Goal: Task Accomplishment & Management: Manage account settings

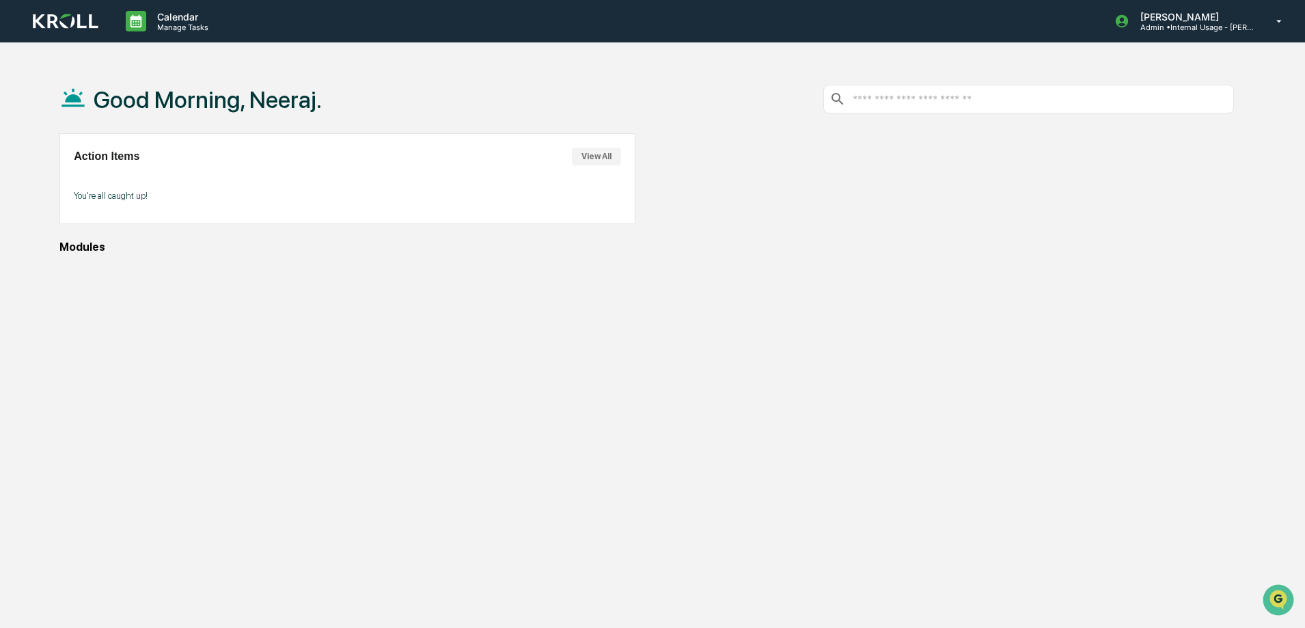
click at [949, 105] on input "text" at bounding box center [1039, 99] width 377 height 13
click at [601, 154] on button "View All" at bounding box center [596, 157] width 49 height 18
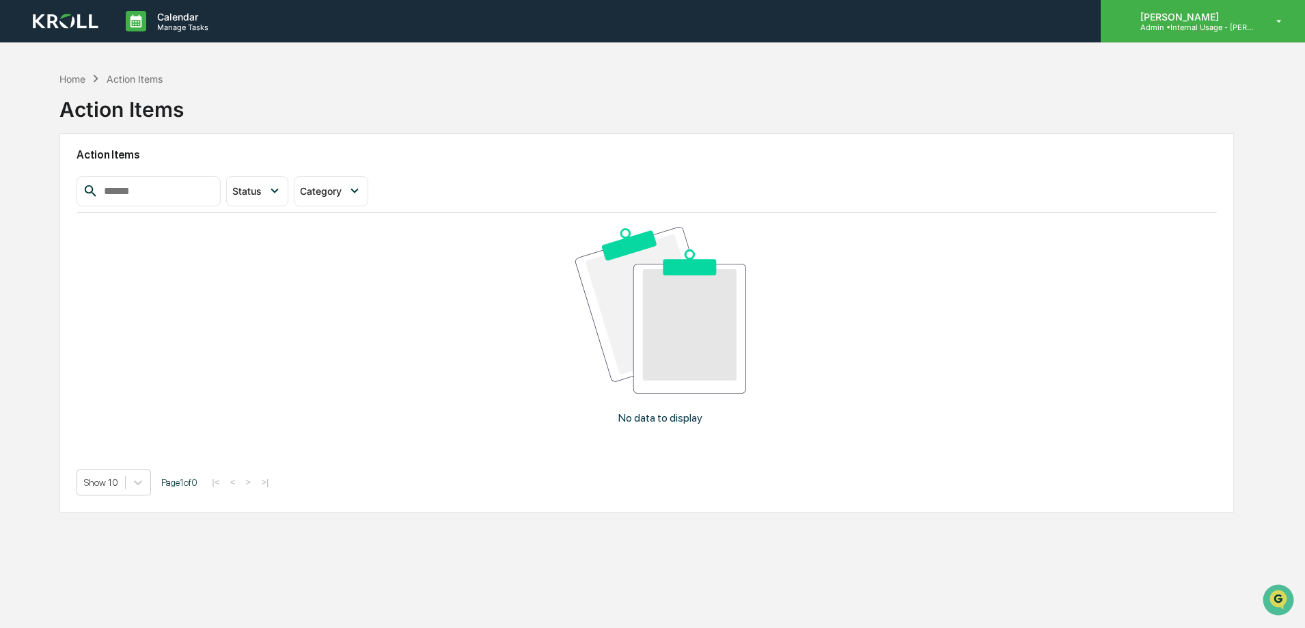
click at [1201, 12] on p "[PERSON_NAME]" at bounding box center [1192, 17] width 127 height 12
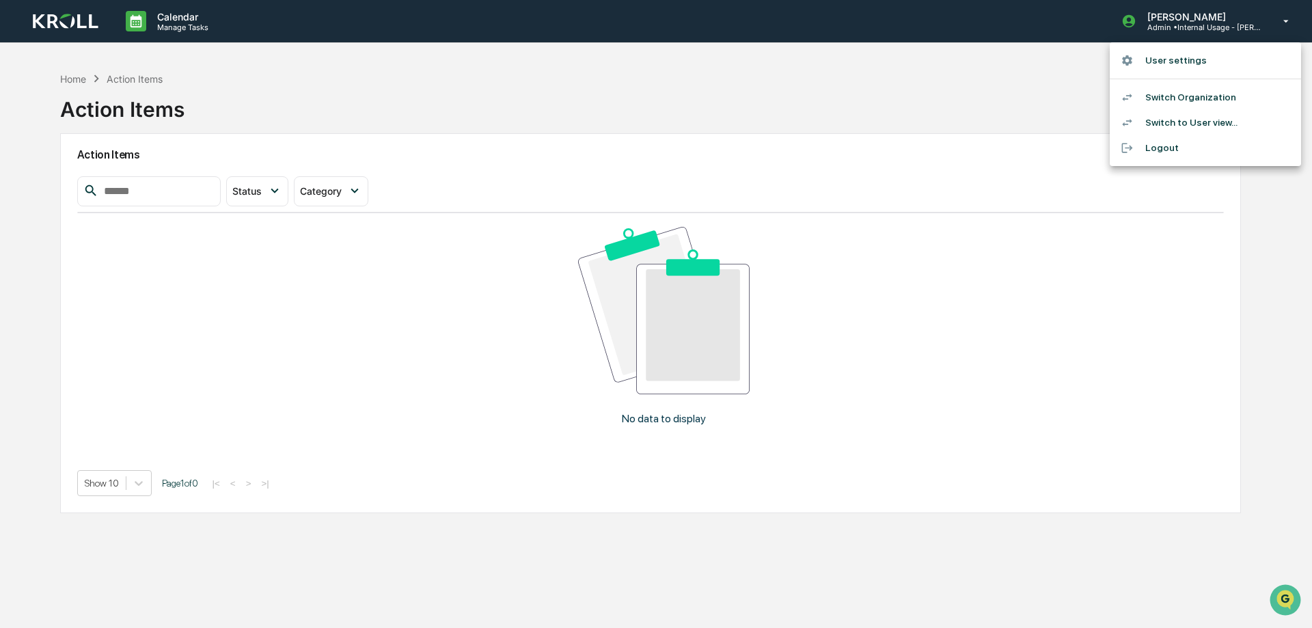
click at [82, 74] on div at bounding box center [656, 314] width 1312 height 628
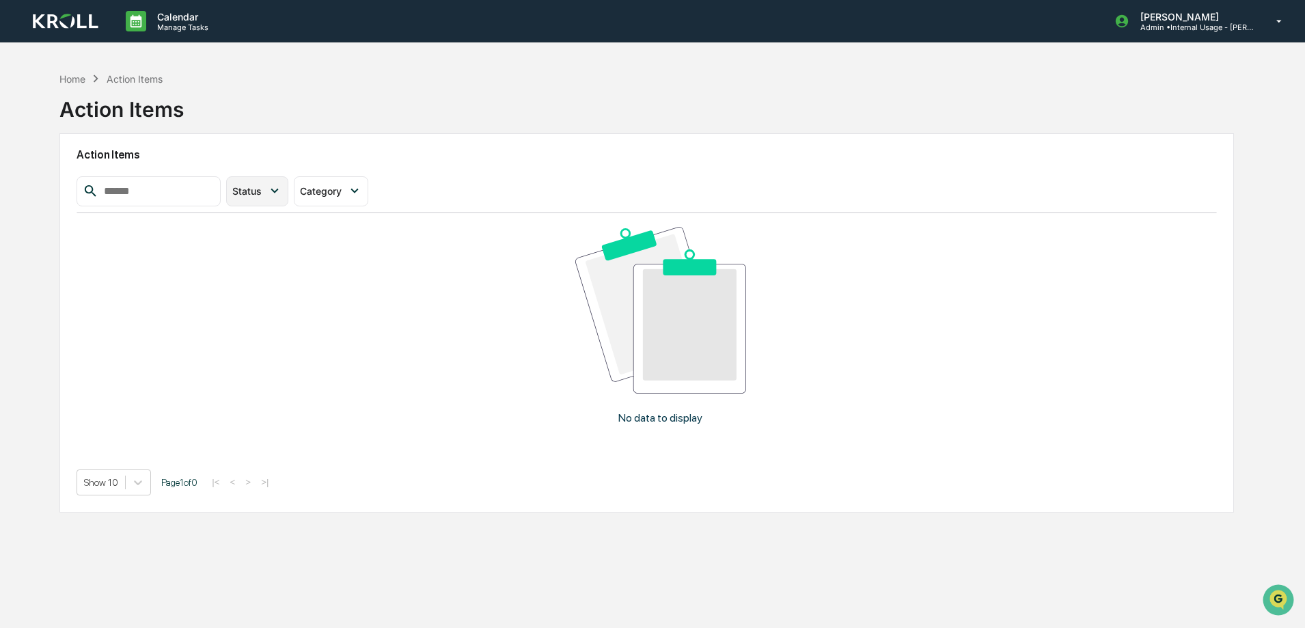
click at [282, 195] on icon at bounding box center [274, 190] width 15 height 15
click at [497, 146] on div "Action Items" at bounding box center [647, 154] width 1140 height 31
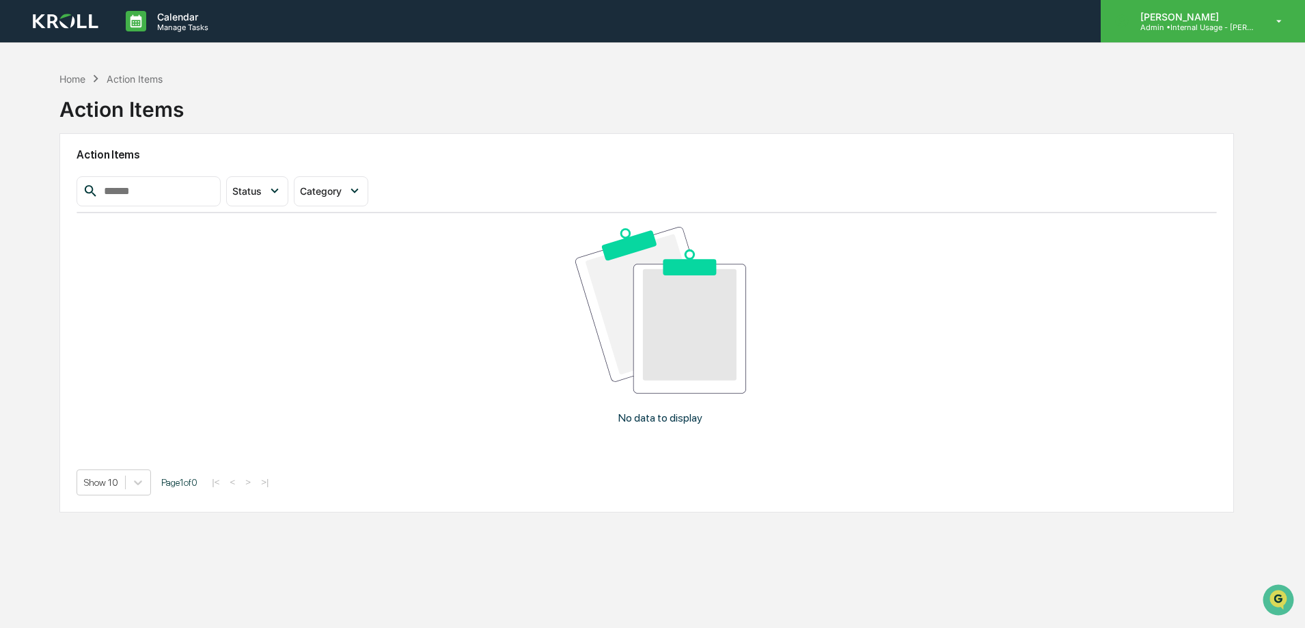
click at [1233, 28] on p "Admin • Internal Usage - [PERSON_NAME]" at bounding box center [1192, 28] width 127 height 10
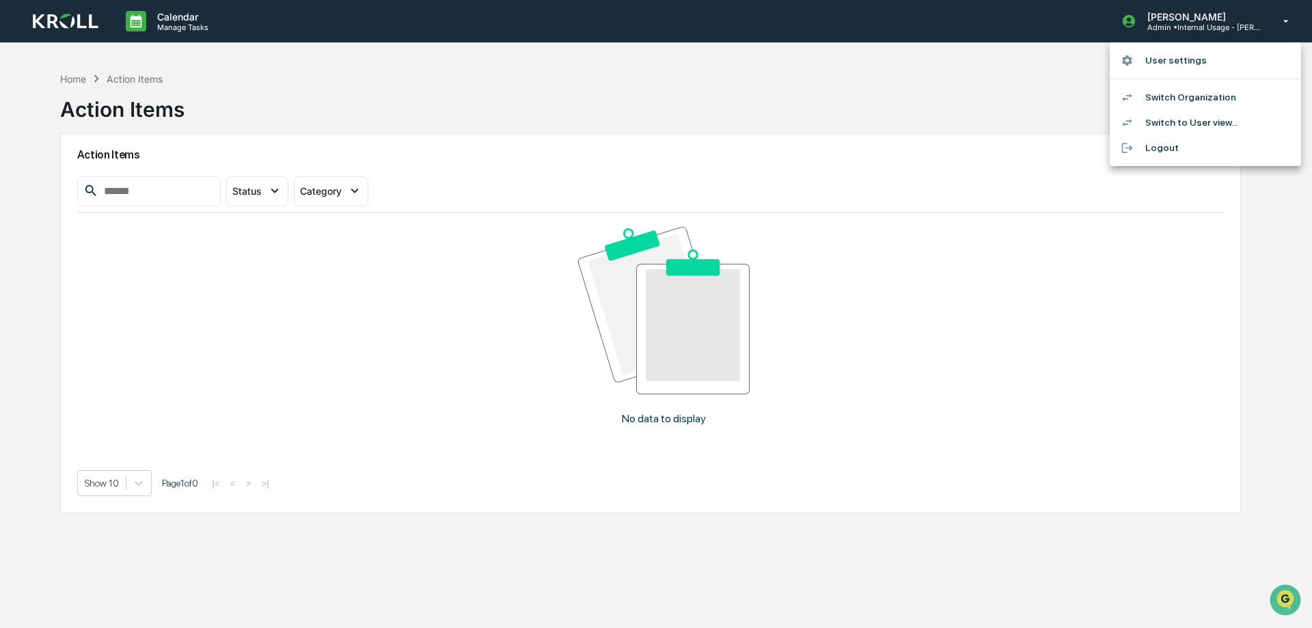
click at [677, 114] on div at bounding box center [656, 314] width 1312 height 628
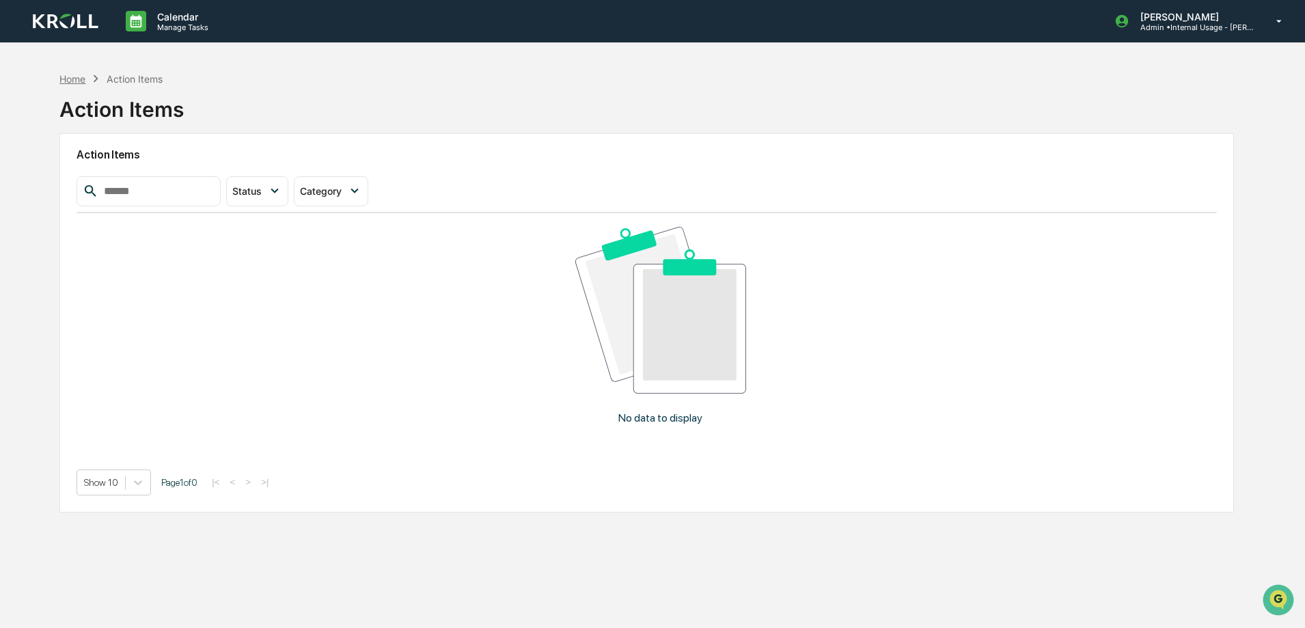
click at [66, 74] on div "Home" at bounding box center [72, 79] width 26 height 12
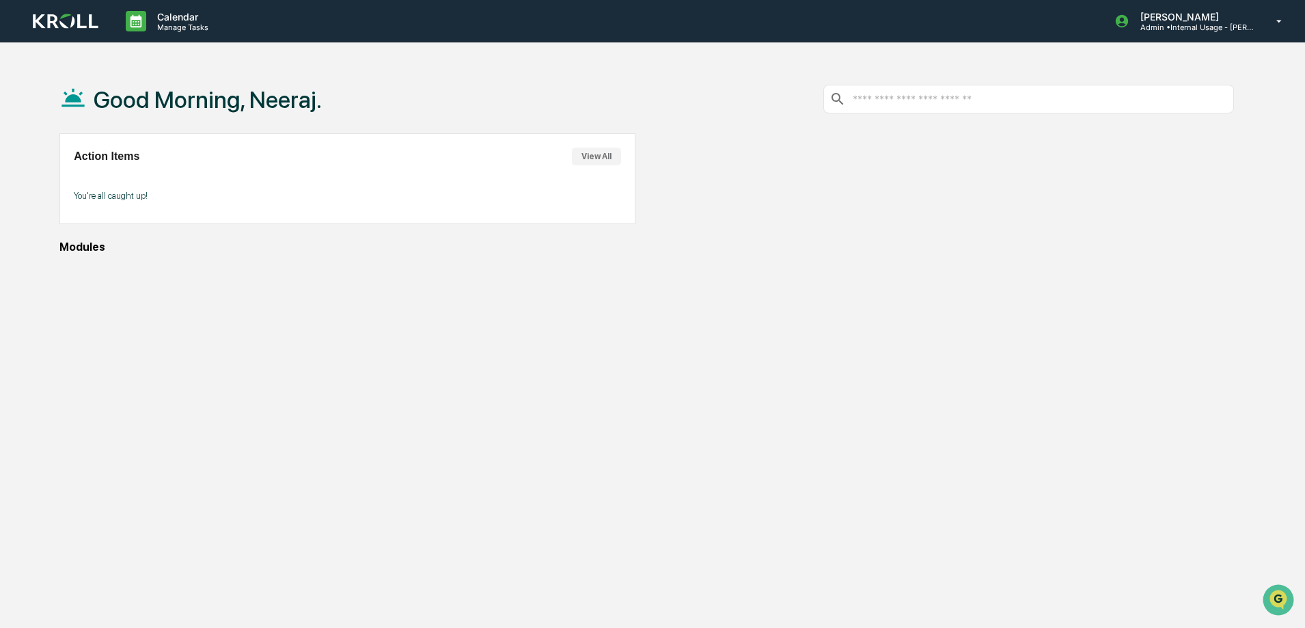
click at [93, 246] on div "Modules" at bounding box center [646, 246] width 1174 height 13
click at [135, 199] on p "You're all caught up!" at bounding box center [347, 196] width 546 height 10
click at [413, 359] on div "Good Morning, Neeraj. Action Items View All You're all caught up! Modules" at bounding box center [646, 379] width 1215 height 628
click at [81, 22] on img at bounding box center [66, 22] width 66 height 16
click at [81, 253] on div "Good Morning, Neeraj. Action Items View All You're all caught up! Modules" at bounding box center [646, 379] width 1215 height 628
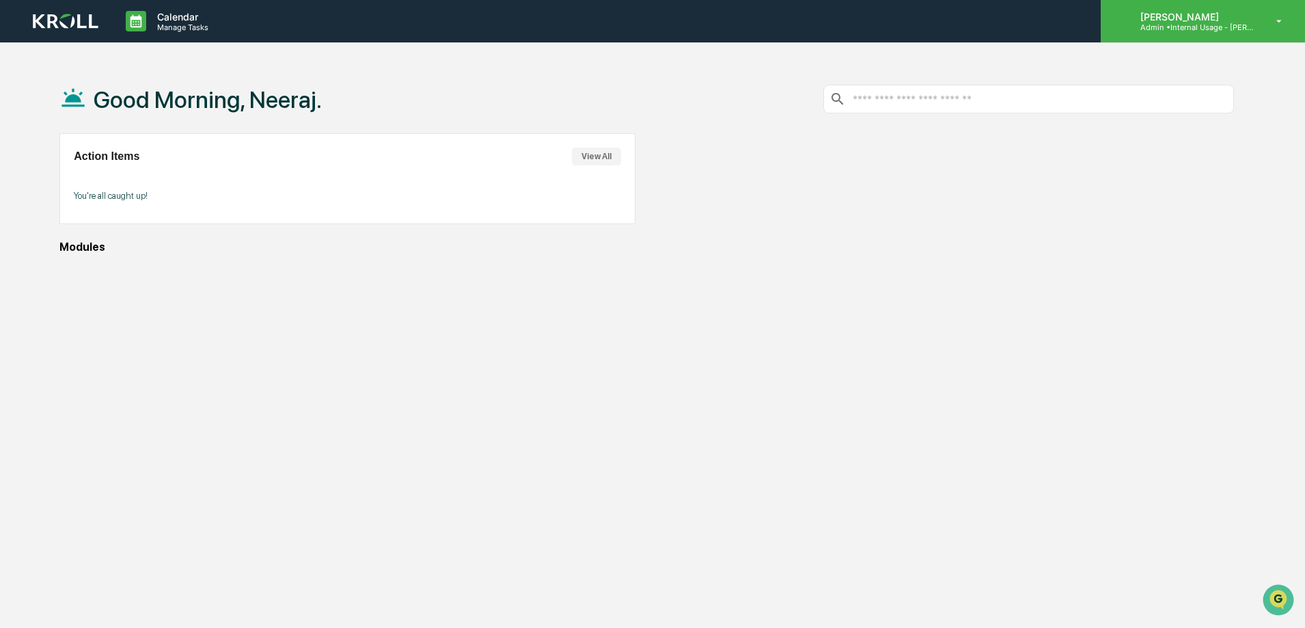
click at [1204, 18] on p "[PERSON_NAME]" at bounding box center [1192, 17] width 127 height 12
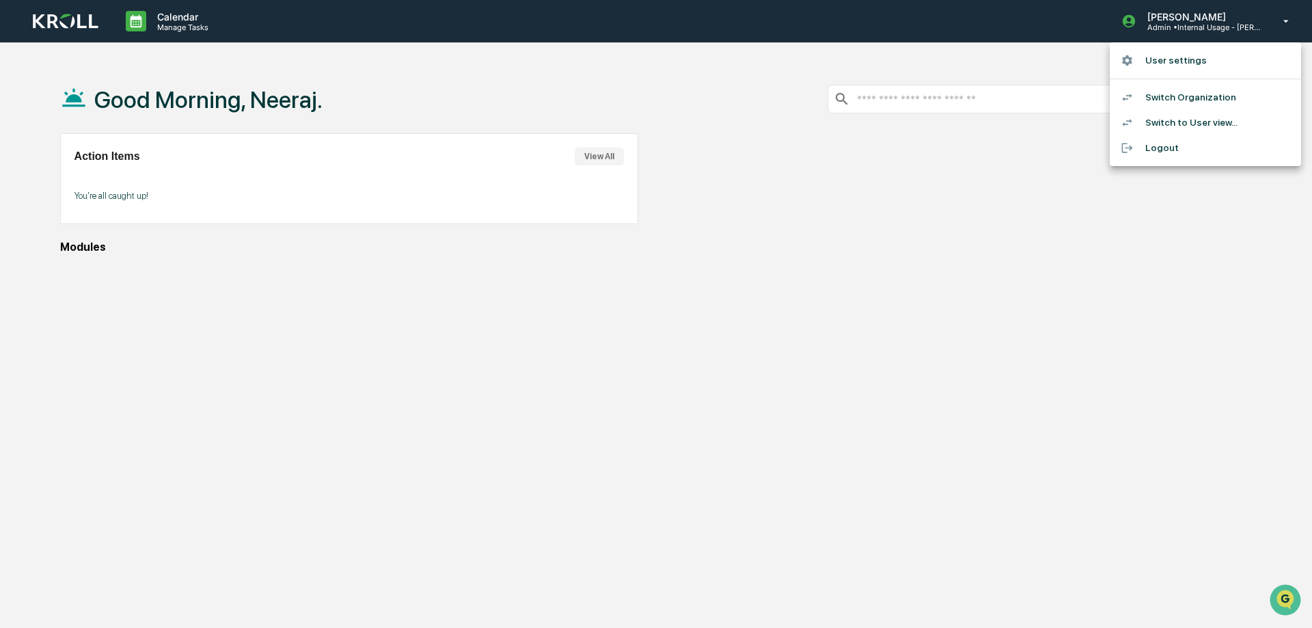
click at [1175, 118] on li "Switch to User view..." at bounding box center [1204, 122] width 191 height 25
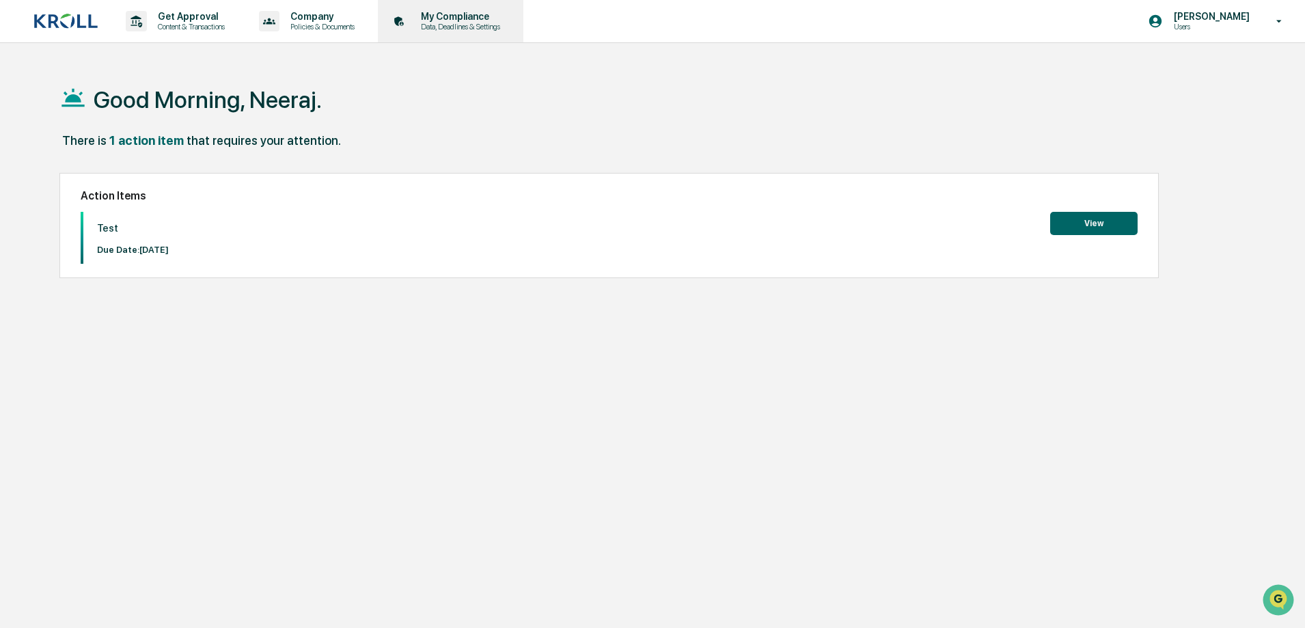
click at [483, 25] on p "Data, Deadlines & Settings" at bounding box center [458, 27] width 97 height 10
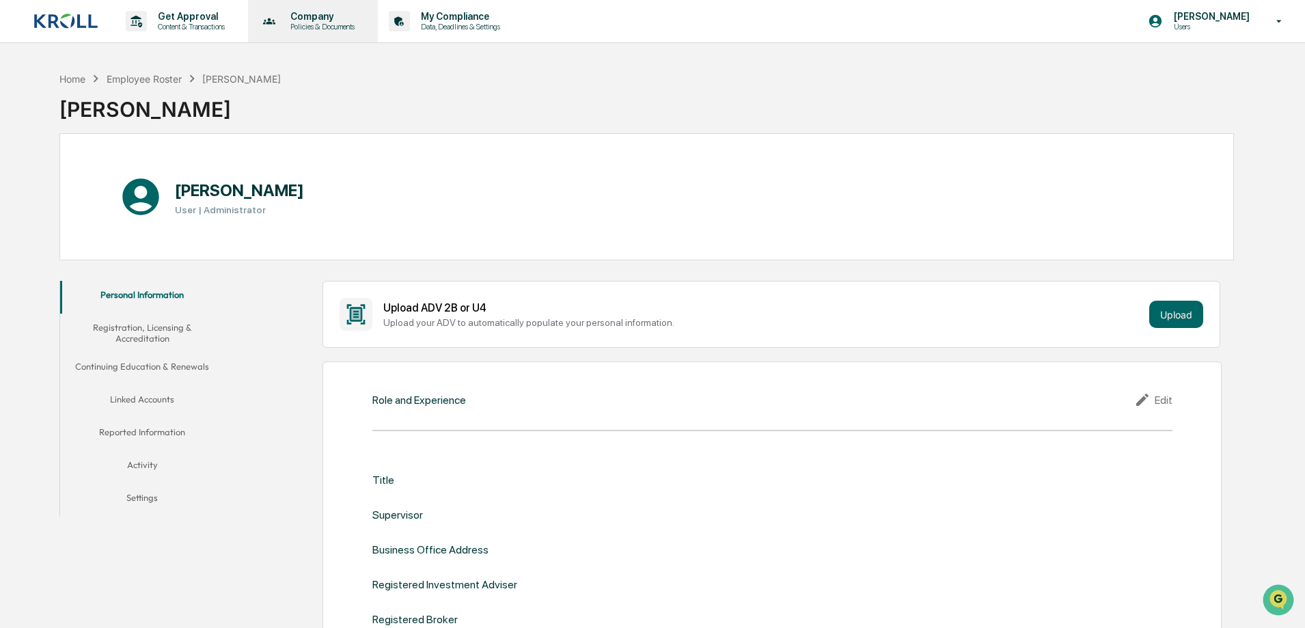
click at [352, 31] on div "Company Policies & Documents" at bounding box center [311, 21] width 117 height 42
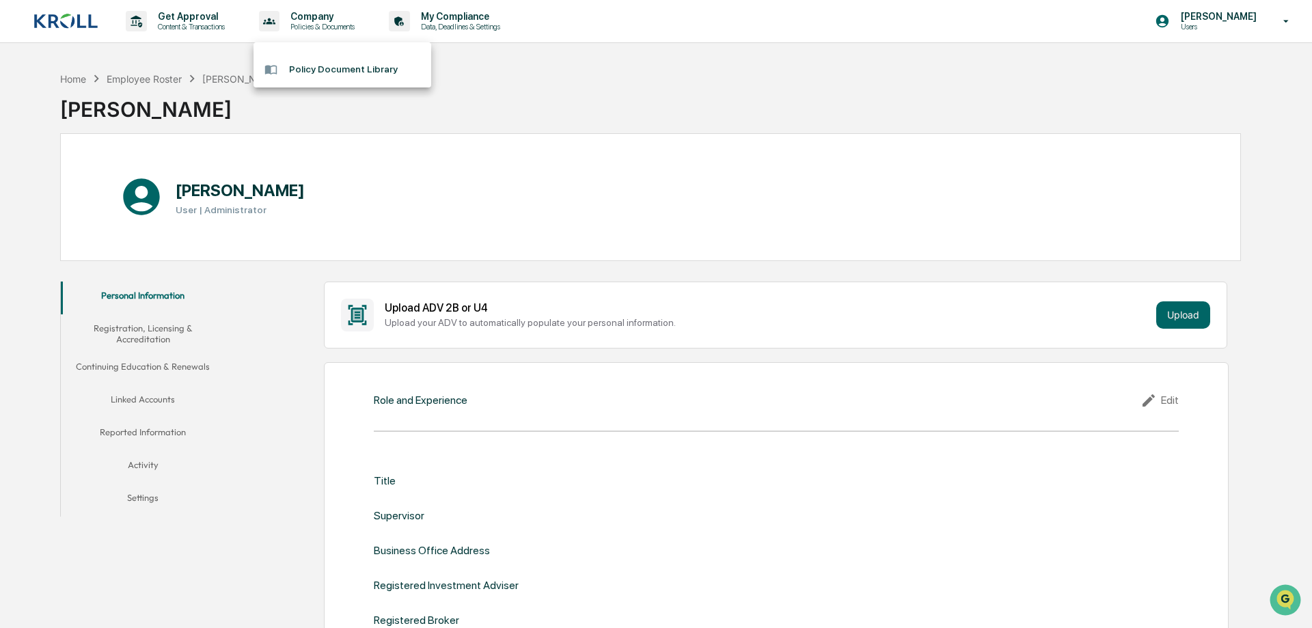
click at [423, 171] on div at bounding box center [656, 314] width 1312 height 628
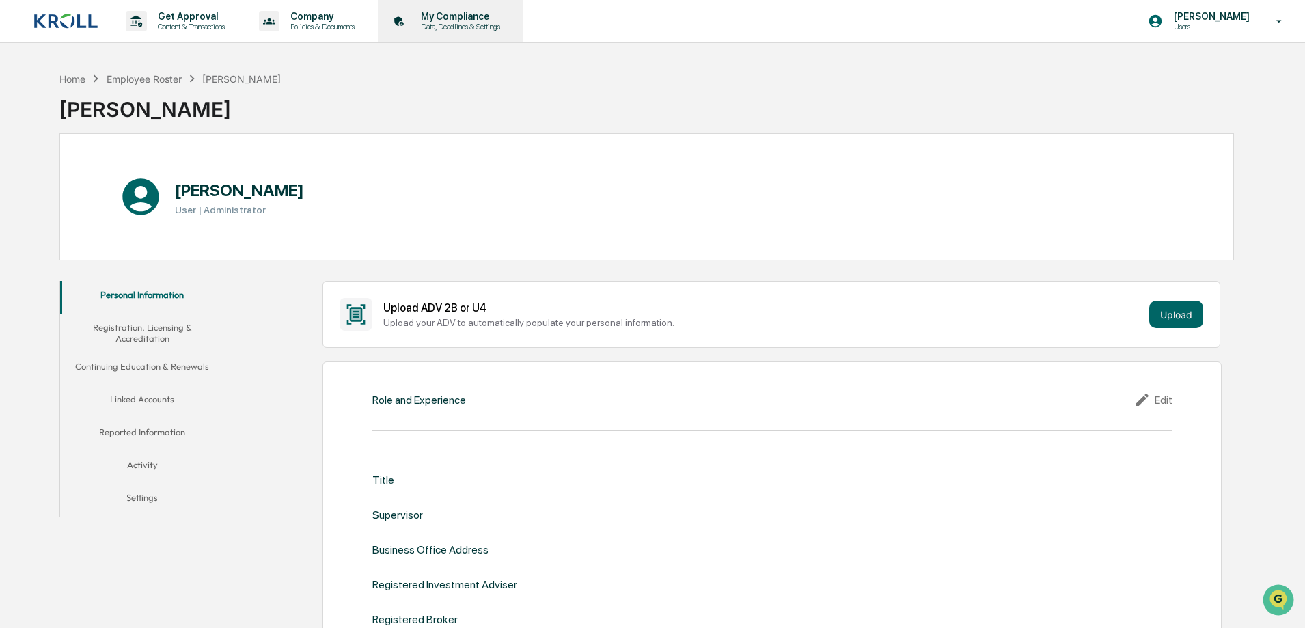
click at [477, 20] on p "My Compliance" at bounding box center [458, 16] width 97 height 11
click at [140, 425] on button "Reported Information" at bounding box center [142, 434] width 164 height 33
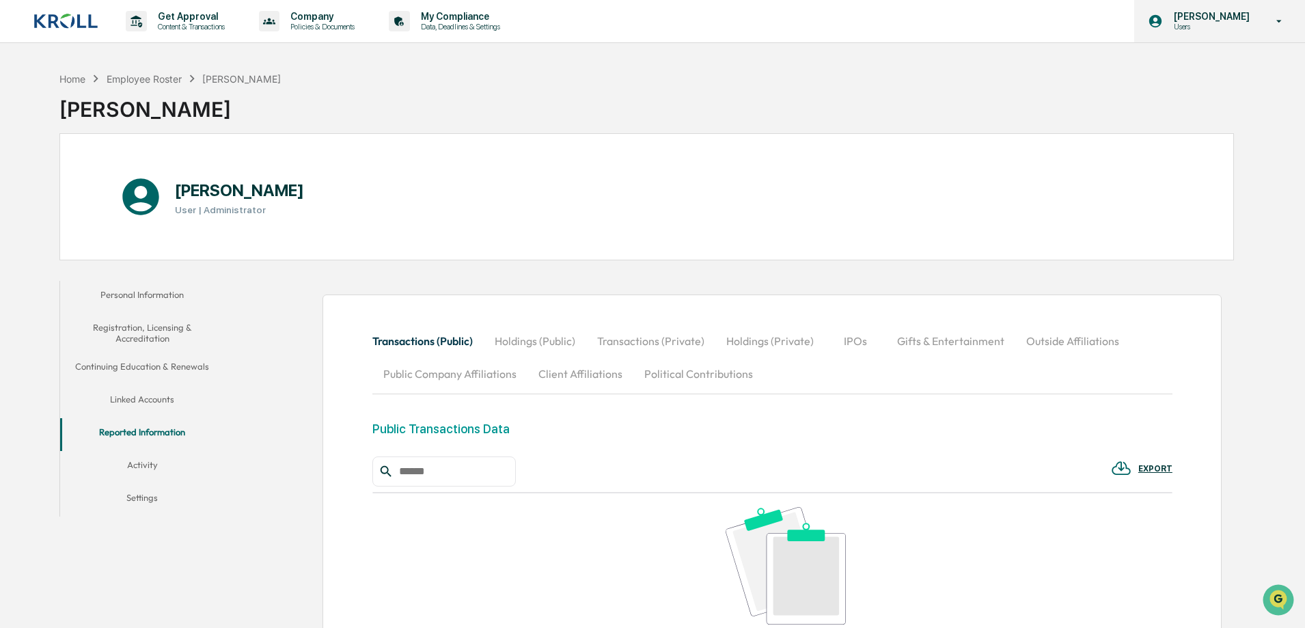
click at [1269, 17] on icon at bounding box center [1279, 21] width 24 height 13
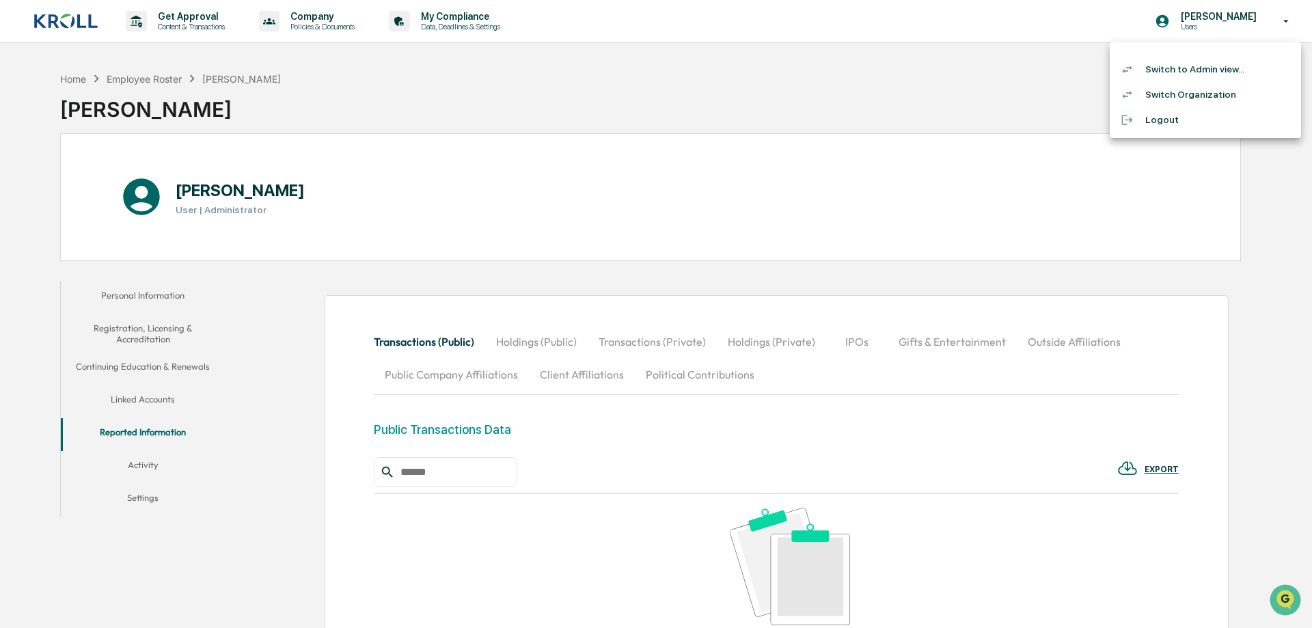
click at [1204, 66] on li "Switch to Admin view..." at bounding box center [1204, 69] width 191 height 25
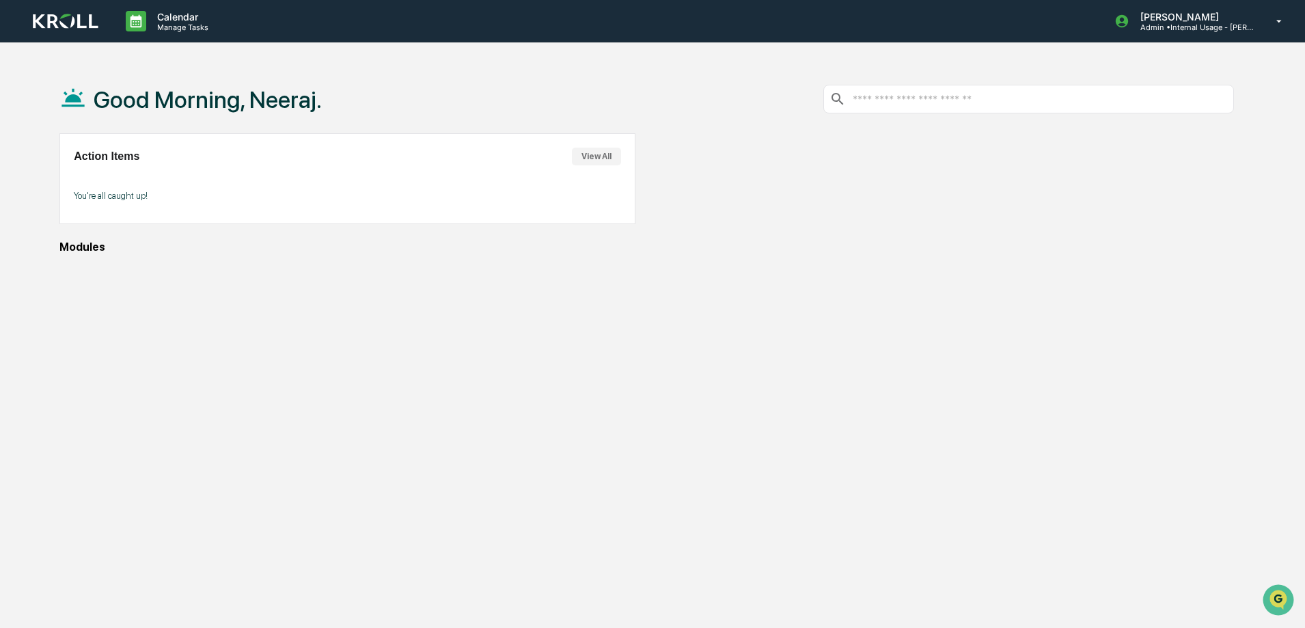
click at [876, 94] on input "text" at bounding box center [1039, 99] width 377 height 13
click at [1220, 32] on div "[PERSON_NAME] Admin • Internal Usage - [PERSON_NAME]" at bounding box center [1202, 21] width 204 height 42
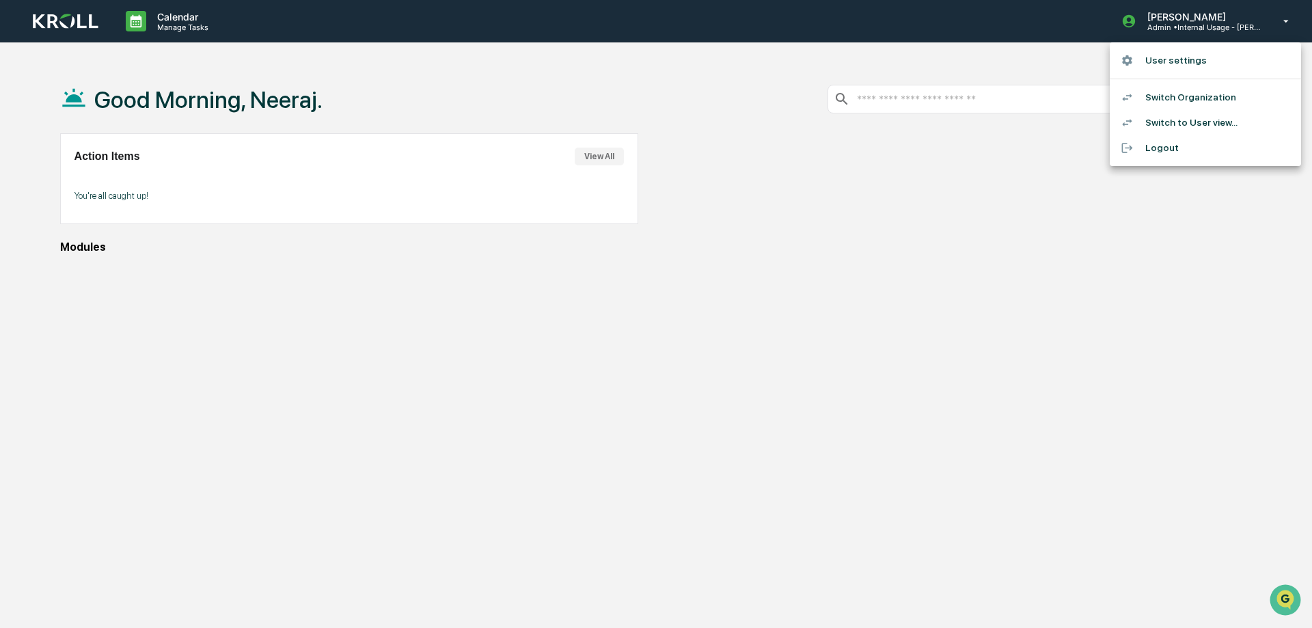
click at [1193, 64] on li "User settings" at bounding box center [1204, 60] width 191 height 25
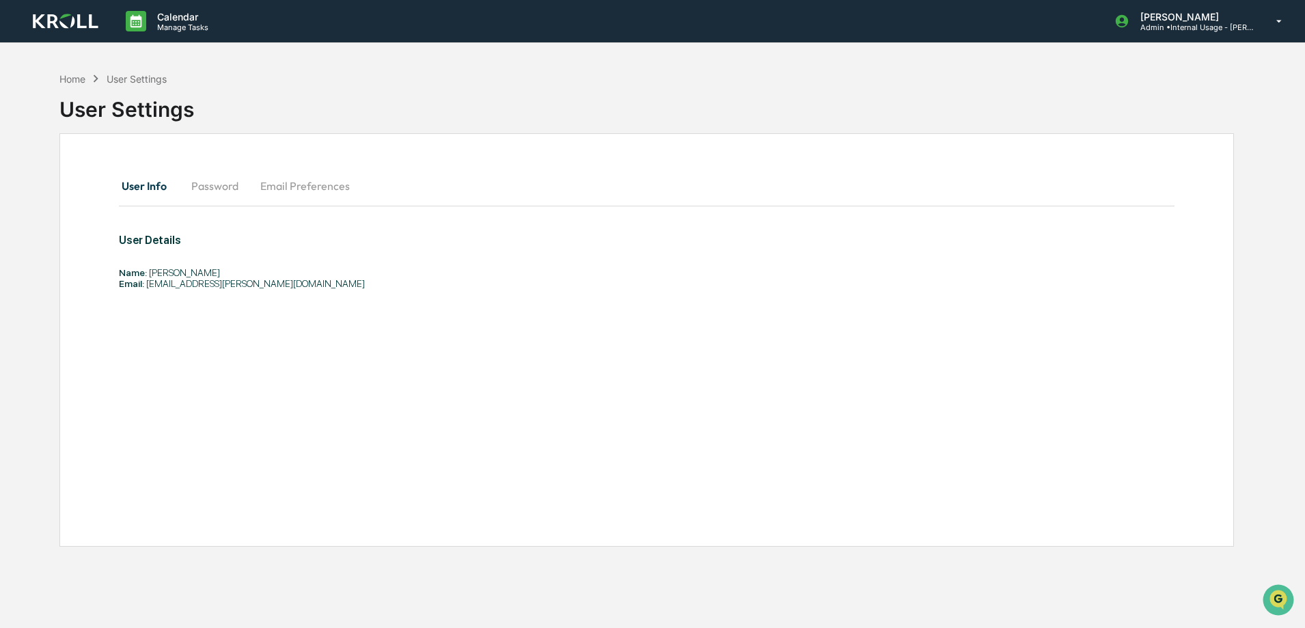
click at [289, 187] on button "Email Preferences" at bounding box center [304, 185] width 111 height 33
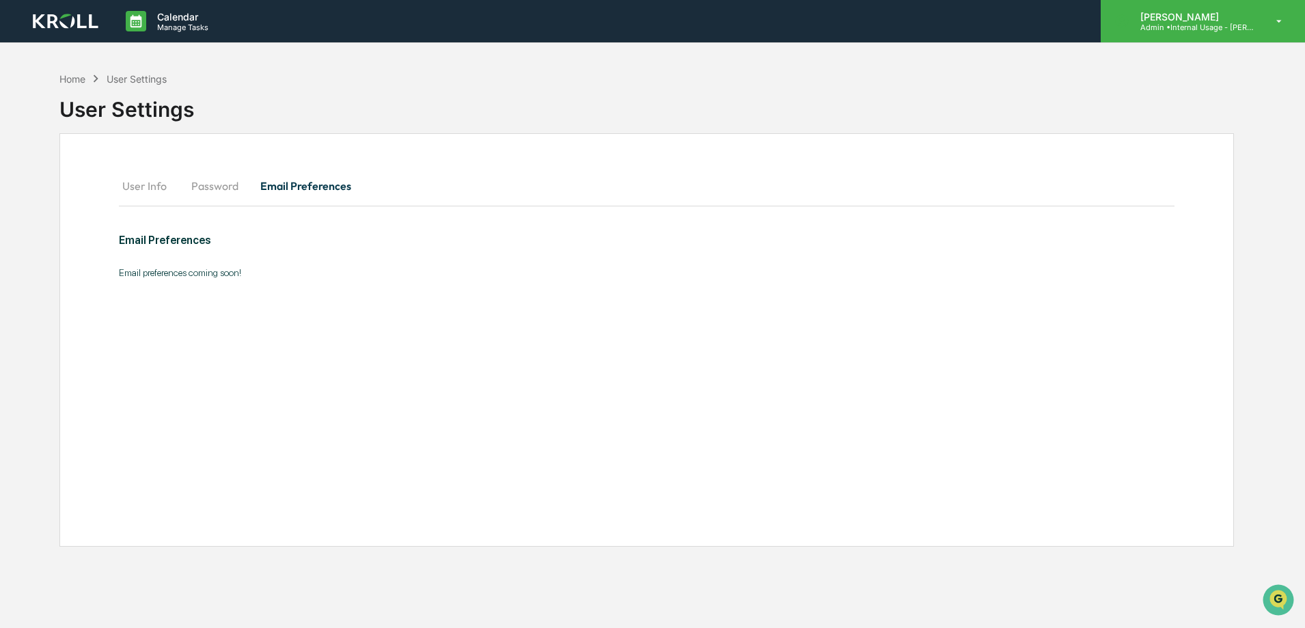
click at [1280, 15] on icon at bounding box center [1279, 21] width 24 height 13
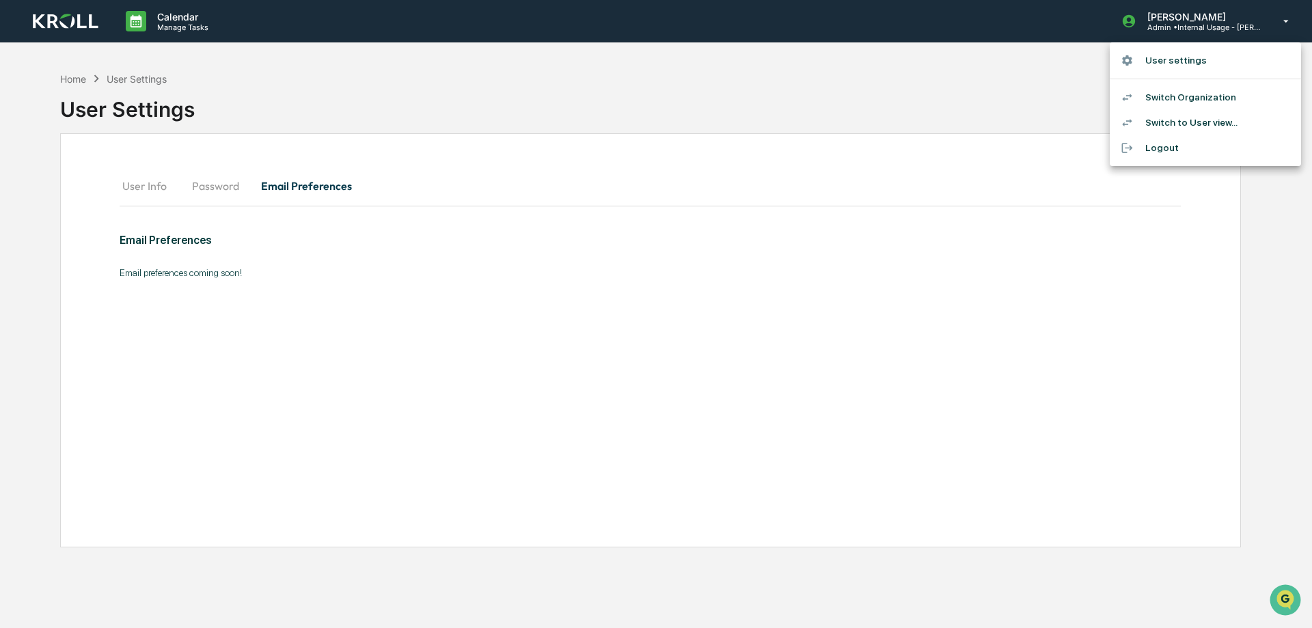
click at [76, 75] on div at bounding box center [656, 314] width 1312 height 628
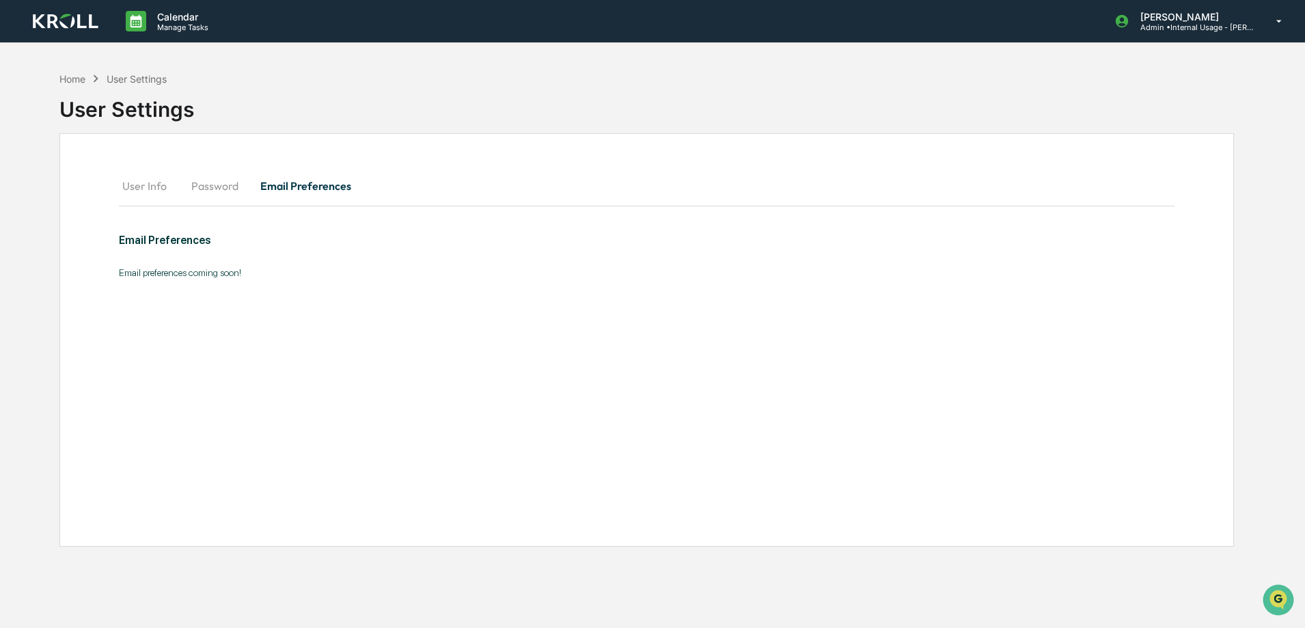
click at [75, 77] on div "Home" at bounding box center [72, 79] width 26 height 12
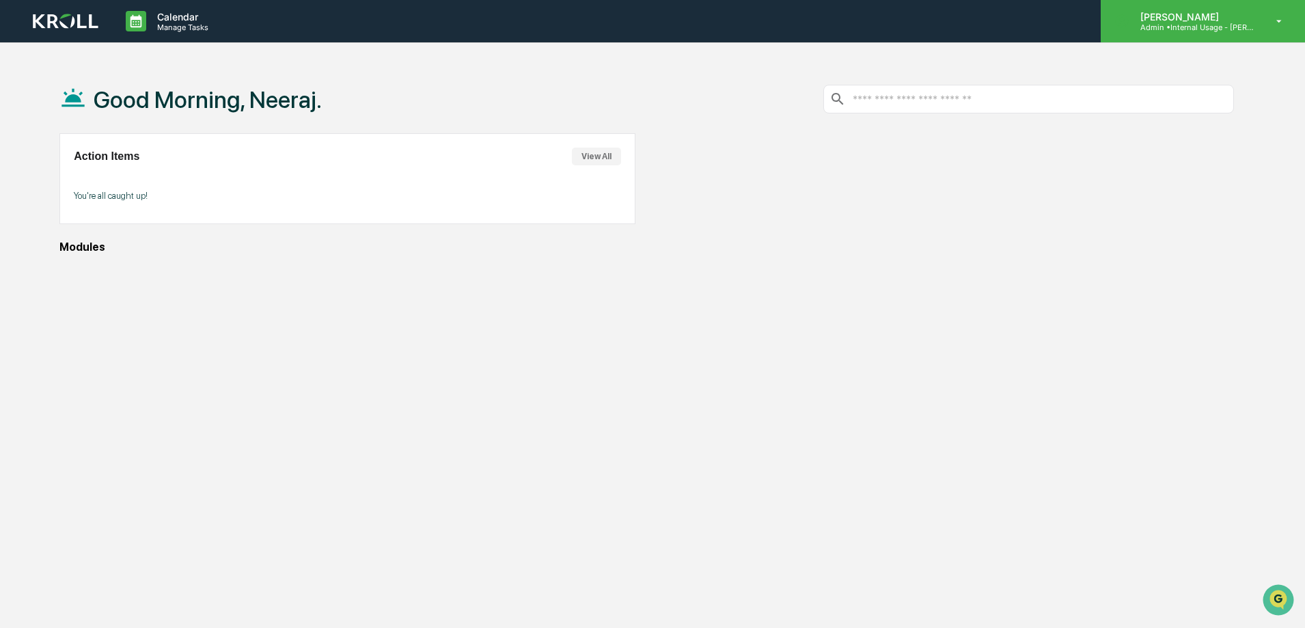
click at [1277, 20] on icon at bounding box center [1279, 21] width 24 height 13
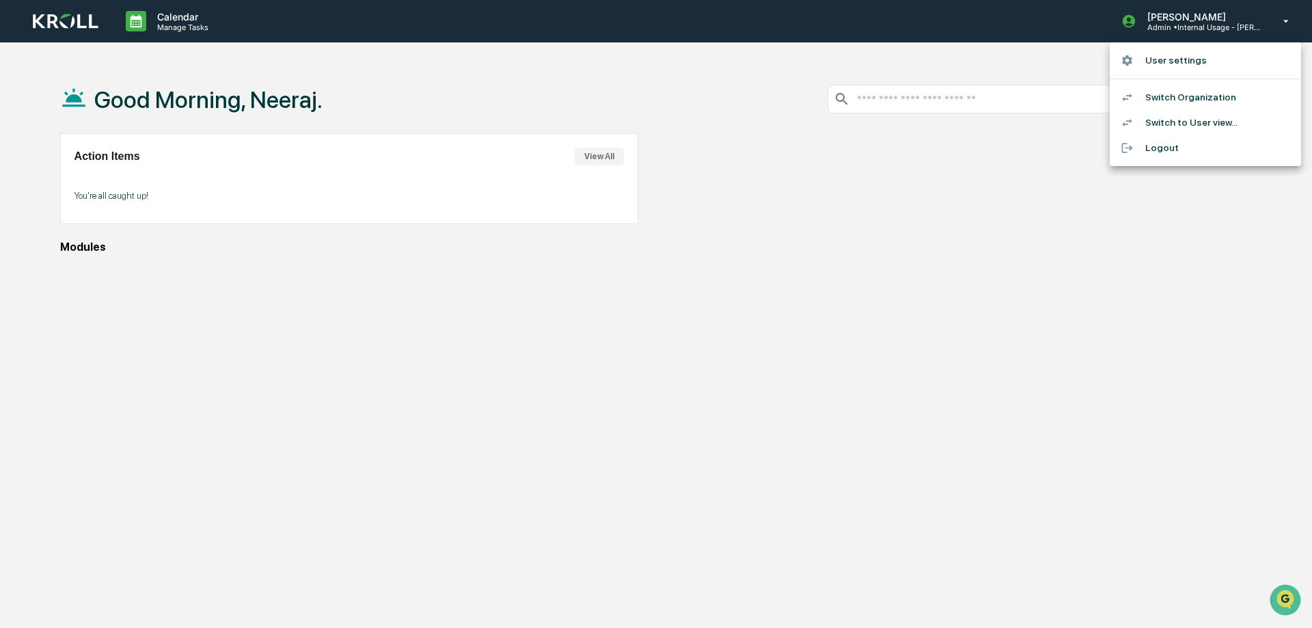
click at [77, 251] on div at bounding box center [656, 314] width 1312 height 628
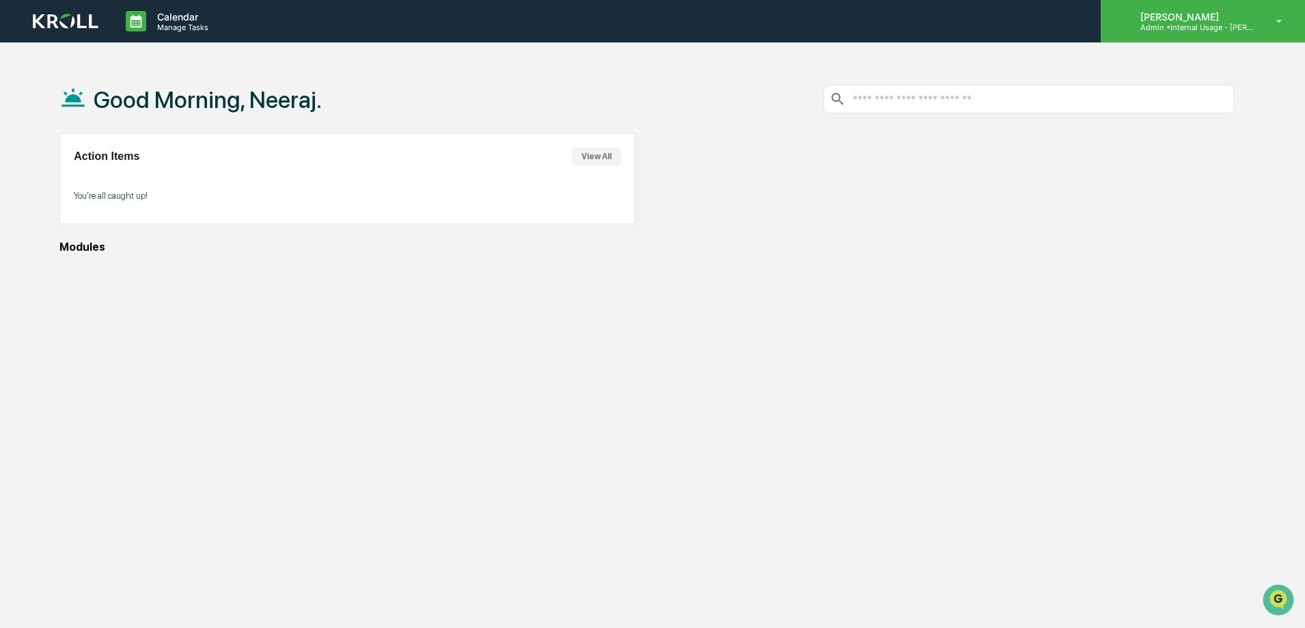
click at [1230, 19] on p "[PERSON_NAME]" at bounding box center [1192, 17] width 127 height 12
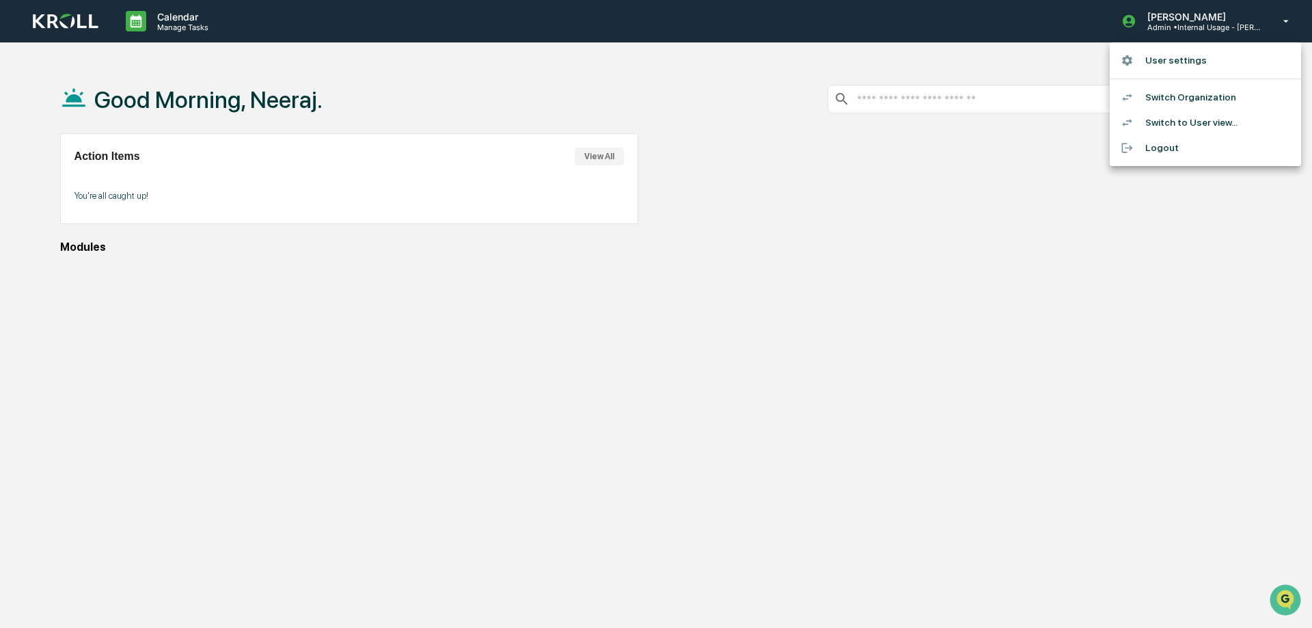
click at [1166, 147] on li "Logout" at bounding box center [1204, 147] width 191 height 25
